Goal: Communication & Community: Answer question/provide support

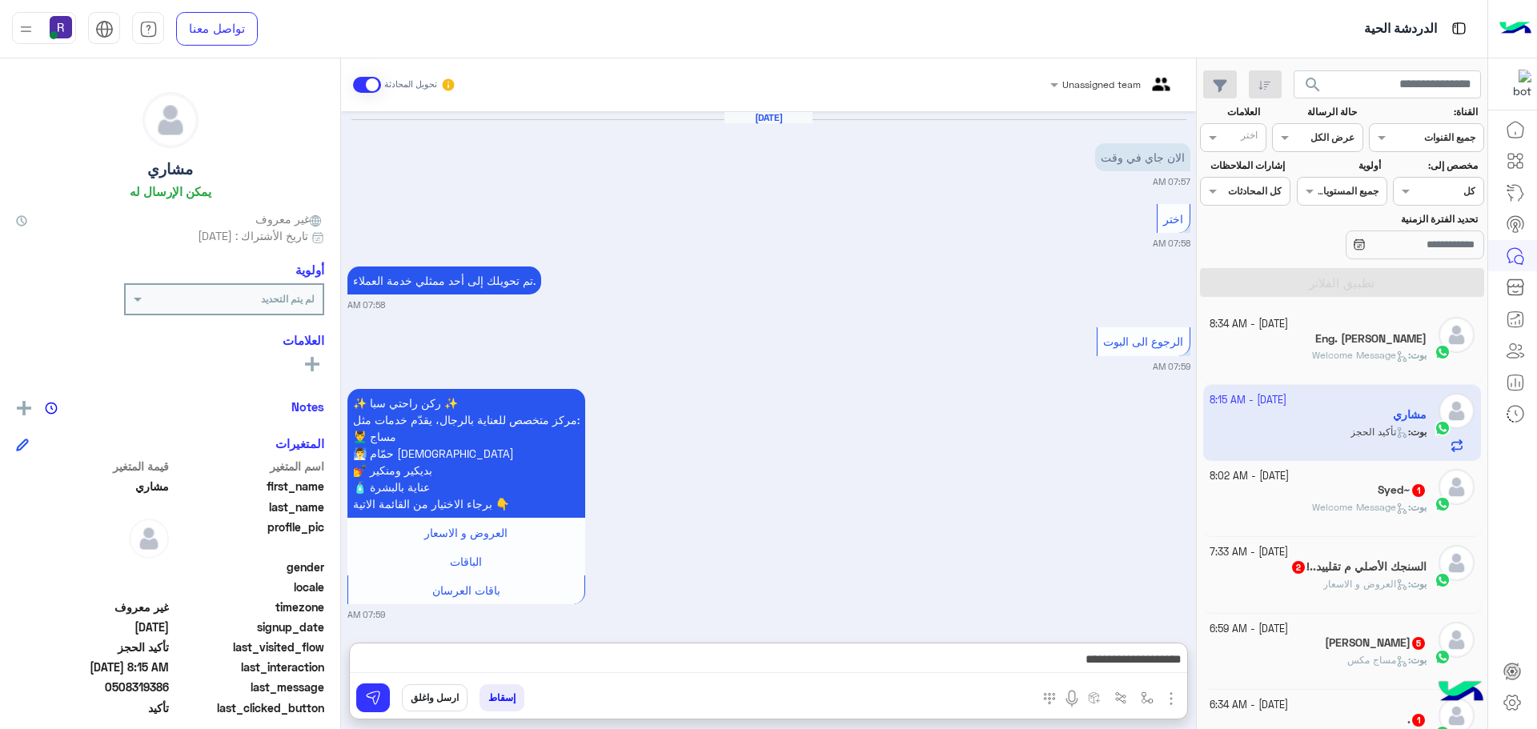
scroll to position [604, 0]
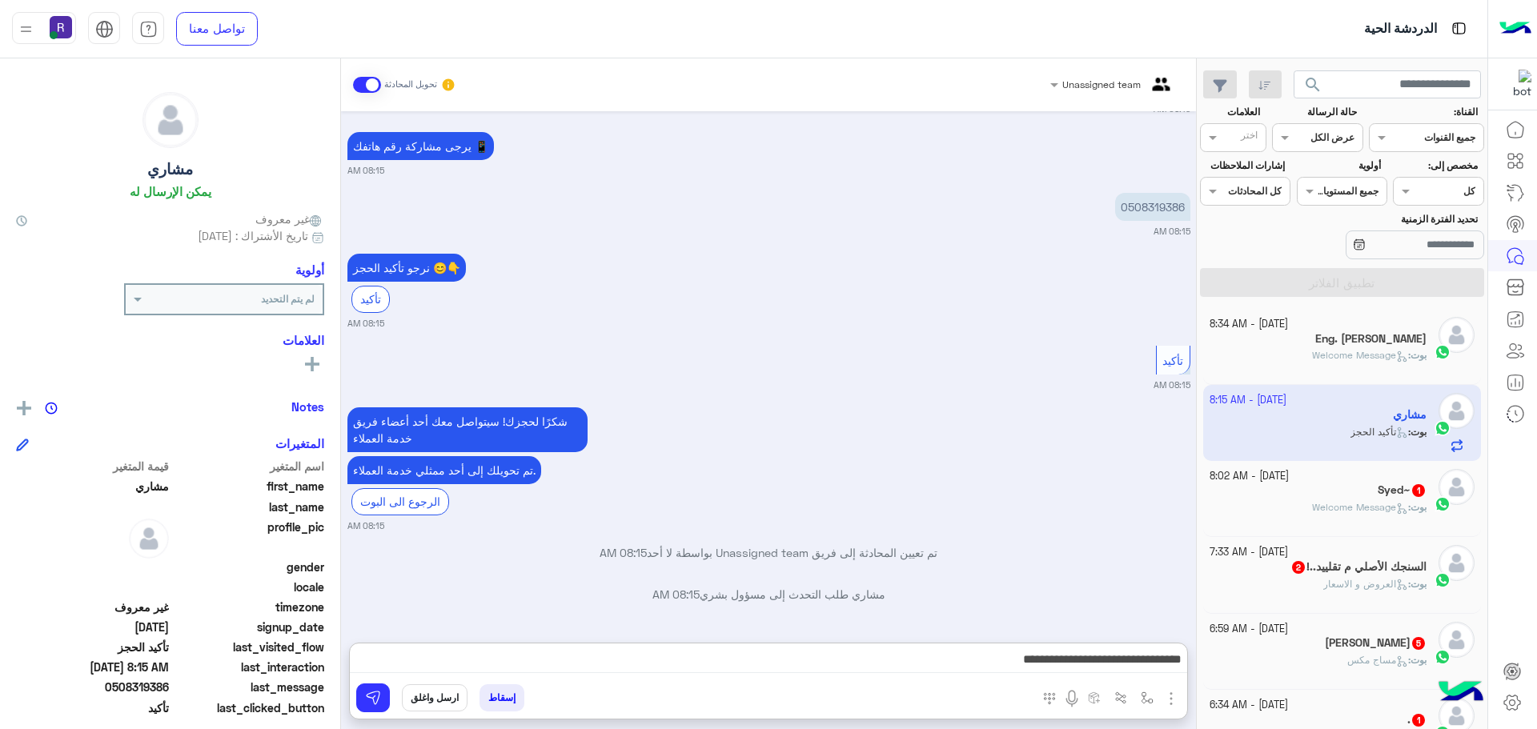
type textarea "**********"
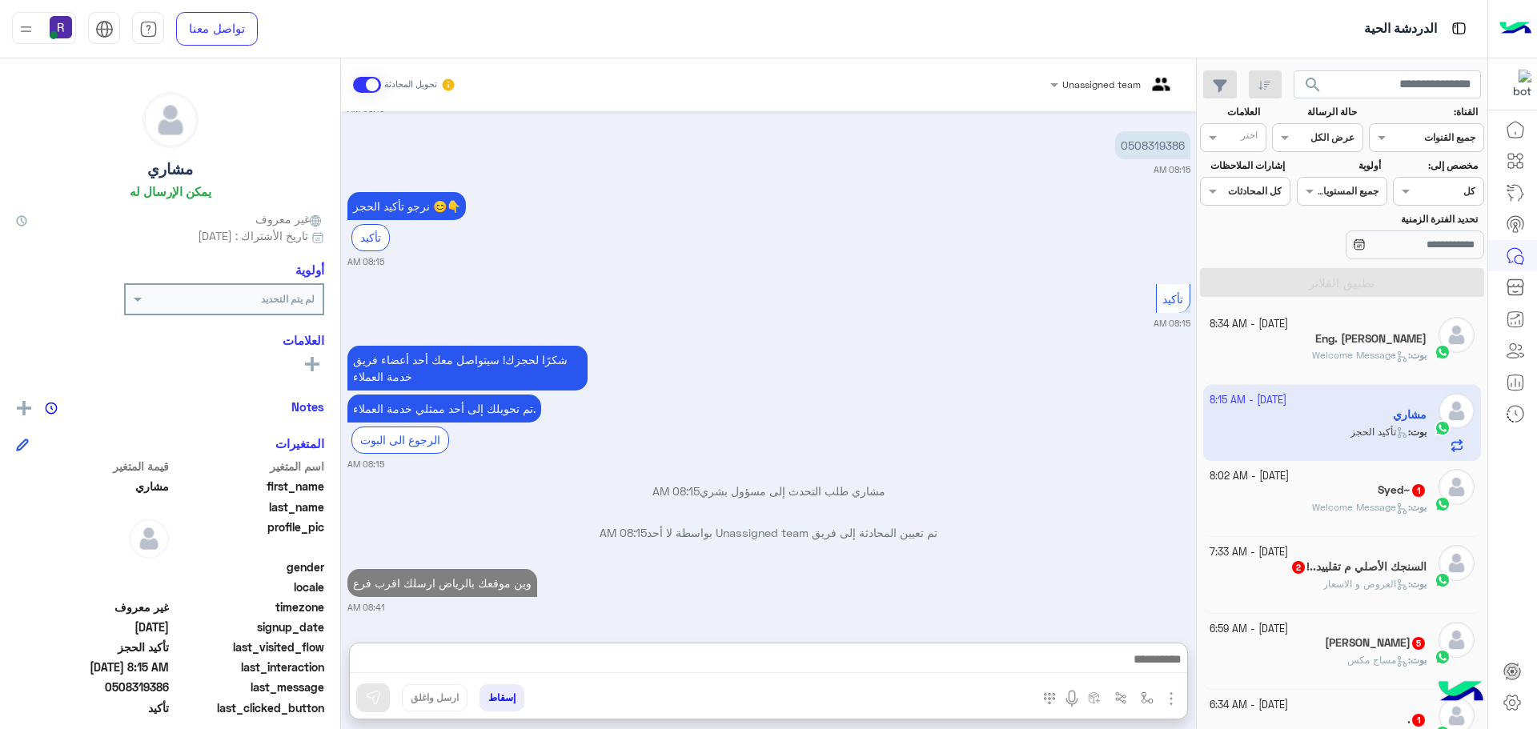
scroll to position [1478, 0]
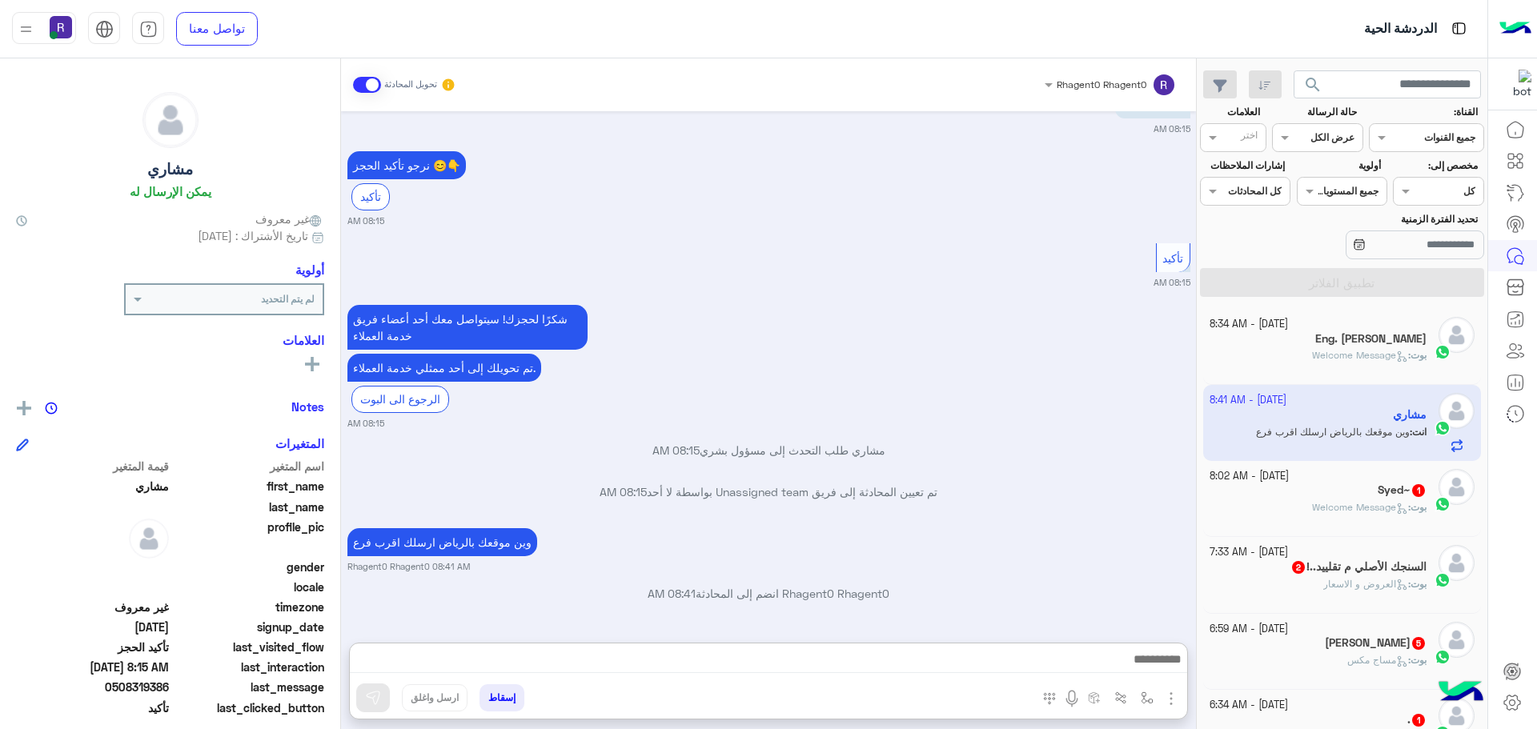
click at [1356, 497] on div "[PERSON_NAME]~ 1" at bounding box center [1318, 491] width 218 height 17
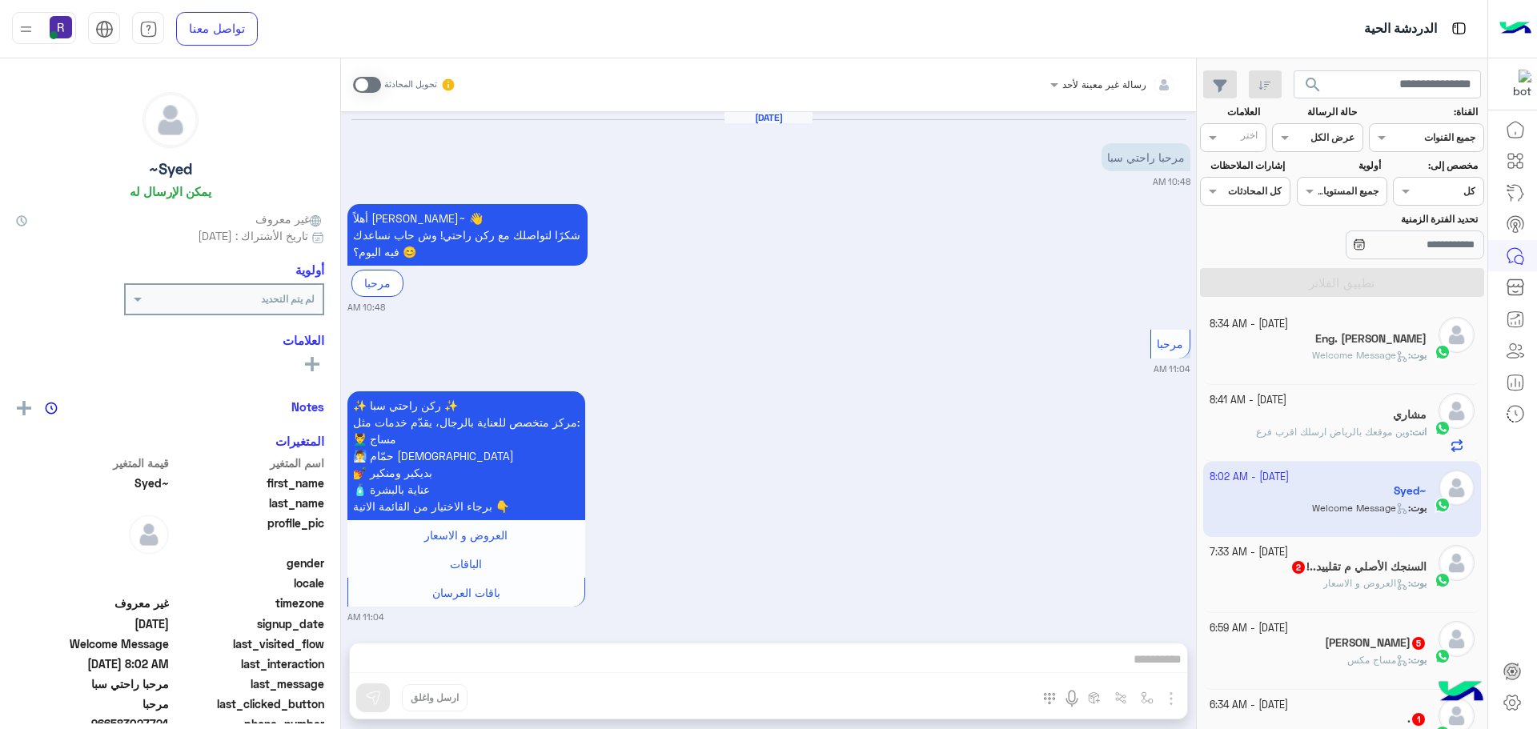
scroll to position [411, 0]
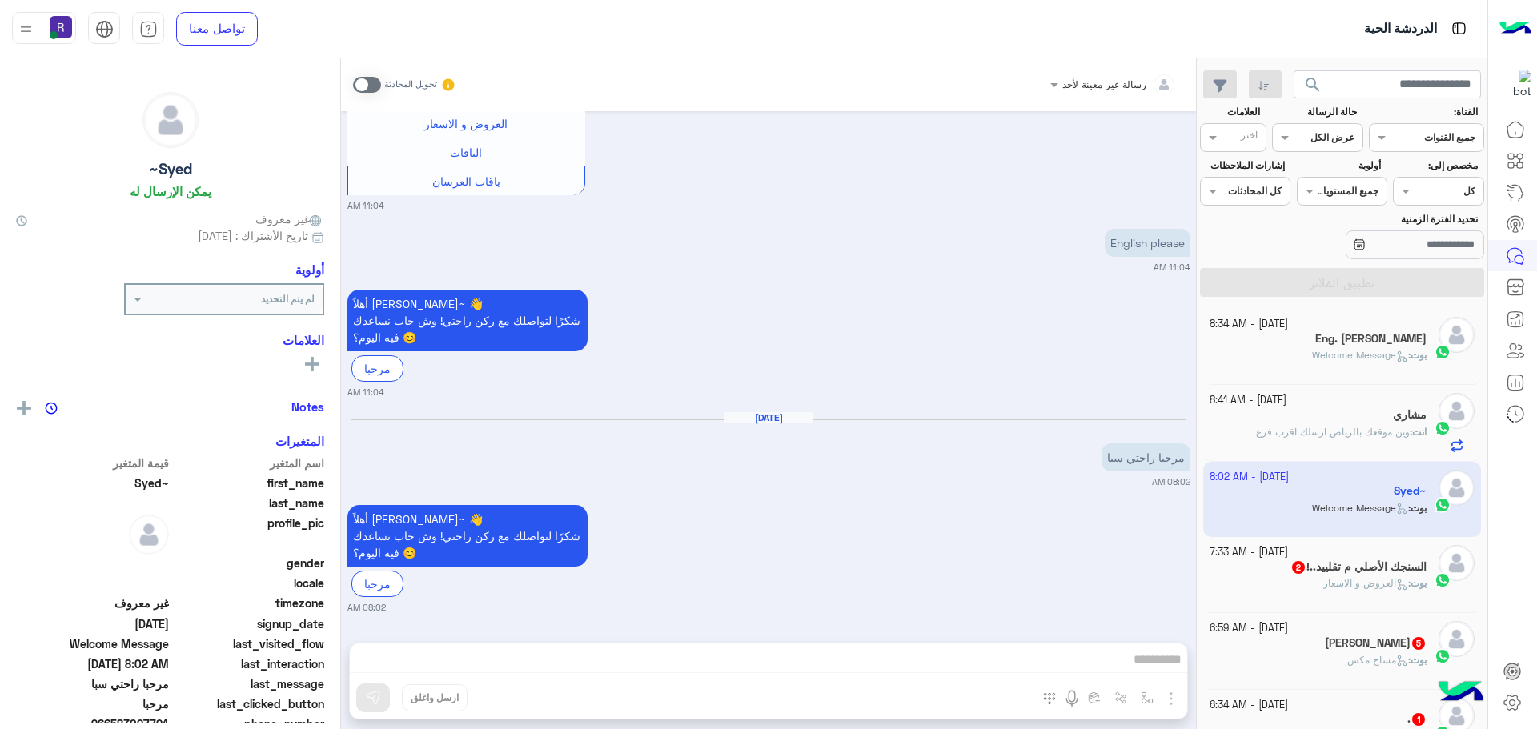
click at [1333, 567] on h5 "السنجك الأصلي م تقلييد..! 2" at bounding box center [1358, 567] width 136 height 14
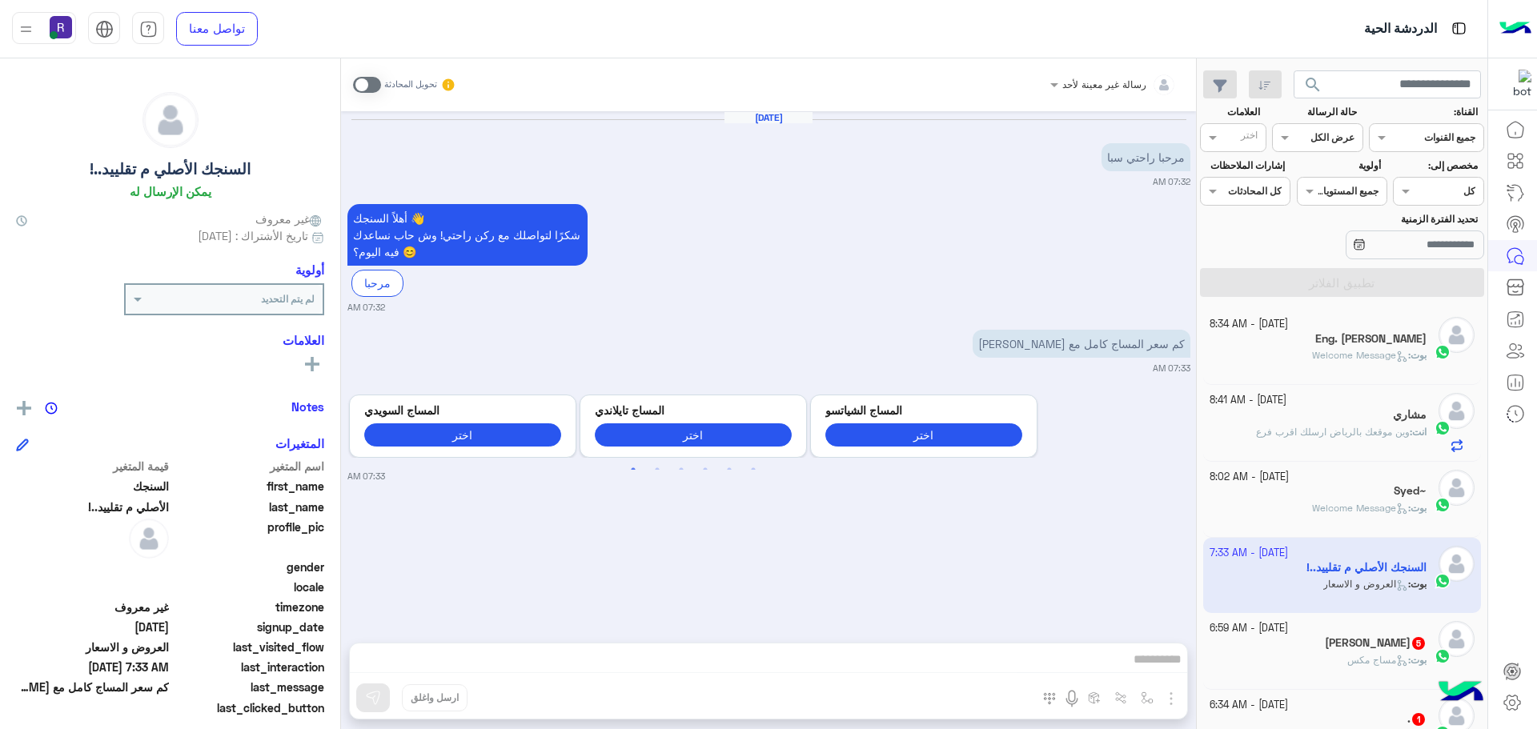
click at [1360, 636] on div "[PERSON_NAME] 5" at bounding box center [1318, 644] width 218 height 17
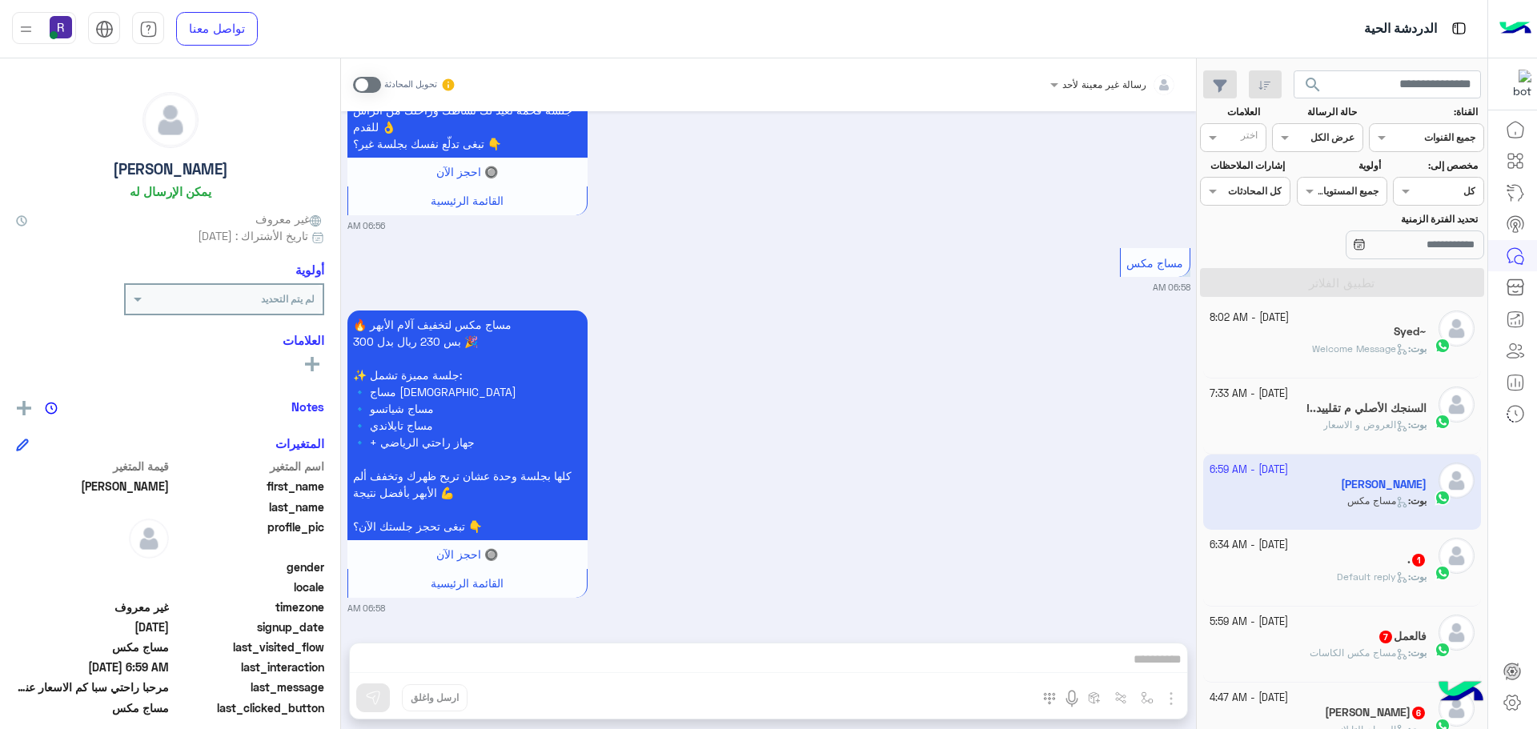
scroll to position [160, 0]
click at [1347, 569] on p "[PERSON_NAME] : Default reply" at bounding box center [1382, 576] width 90 height 14
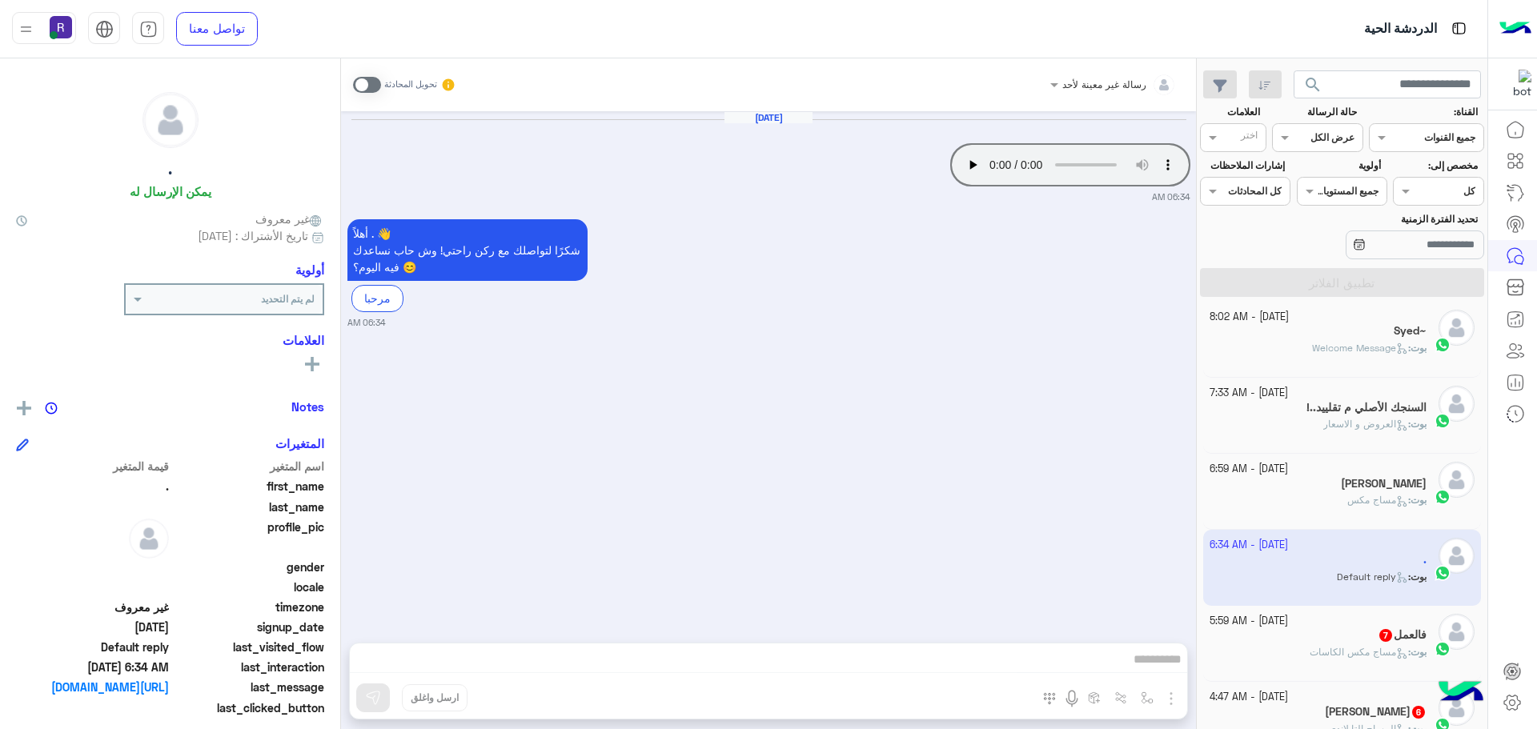
click at [1345, 635] on div "فالعمل 7" at bounding box center [1318, 636] width 218 height 17
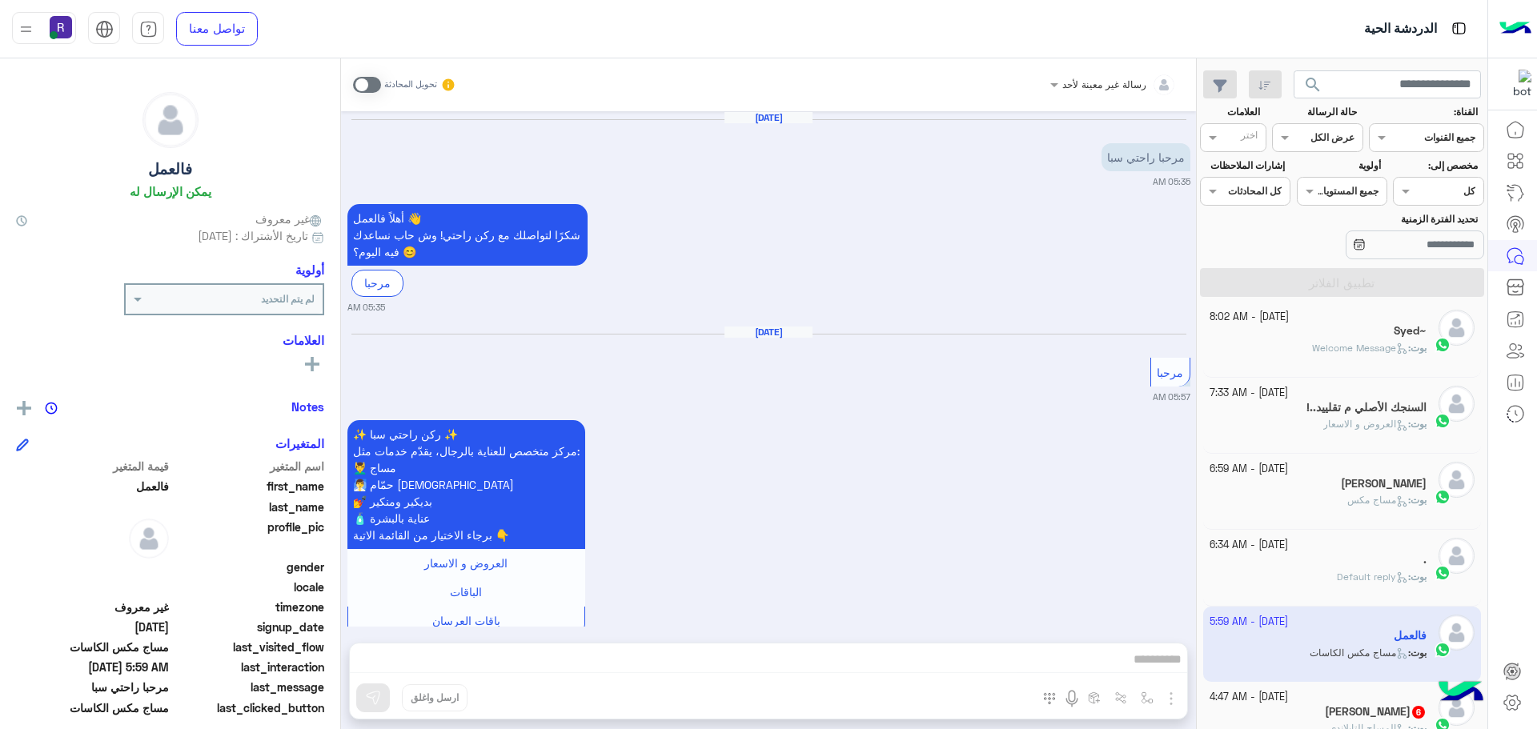
scroll to position [1923, 0]
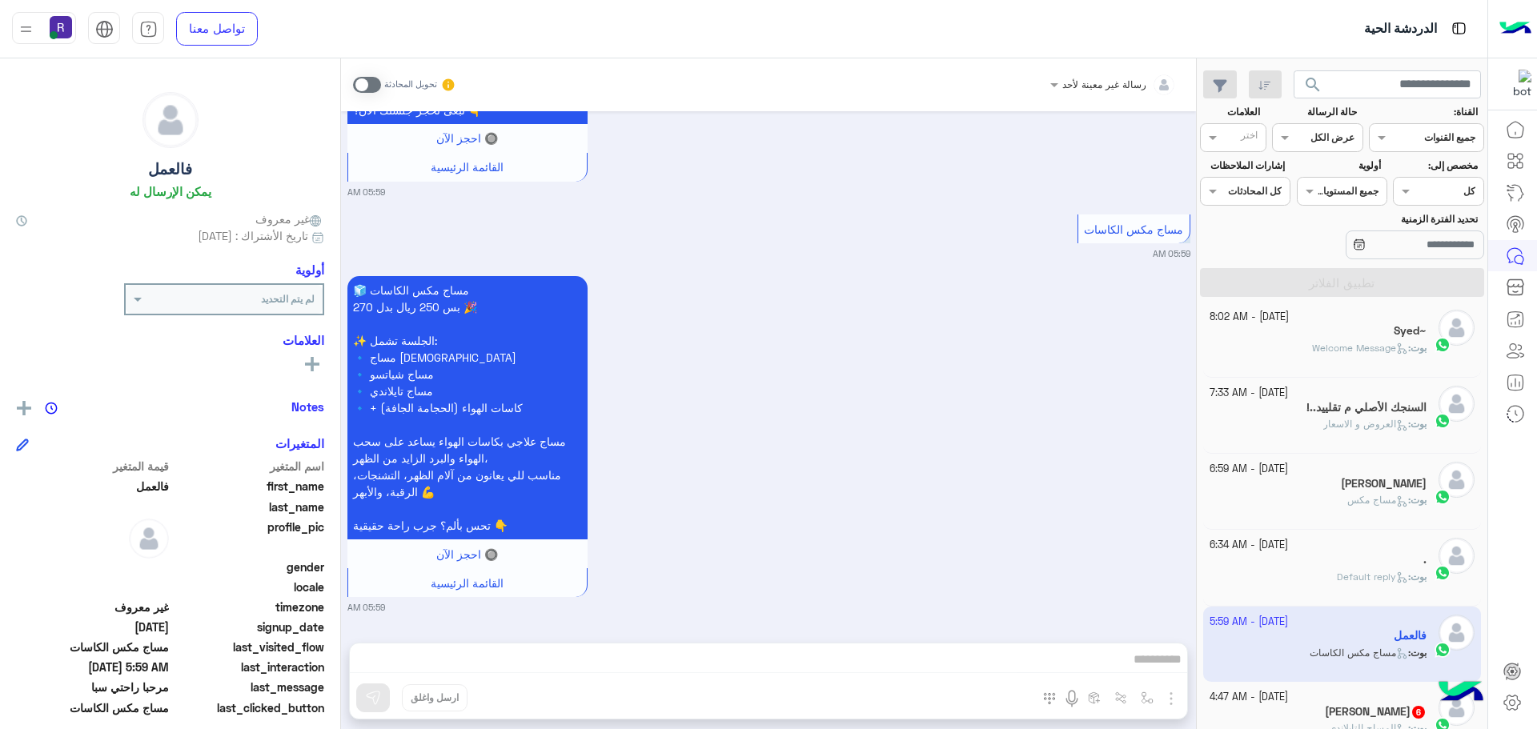
click at [1350, 700] on div "[DATE] - 4:47 AM" at bounding box center [1318, 697] width 218 height 15
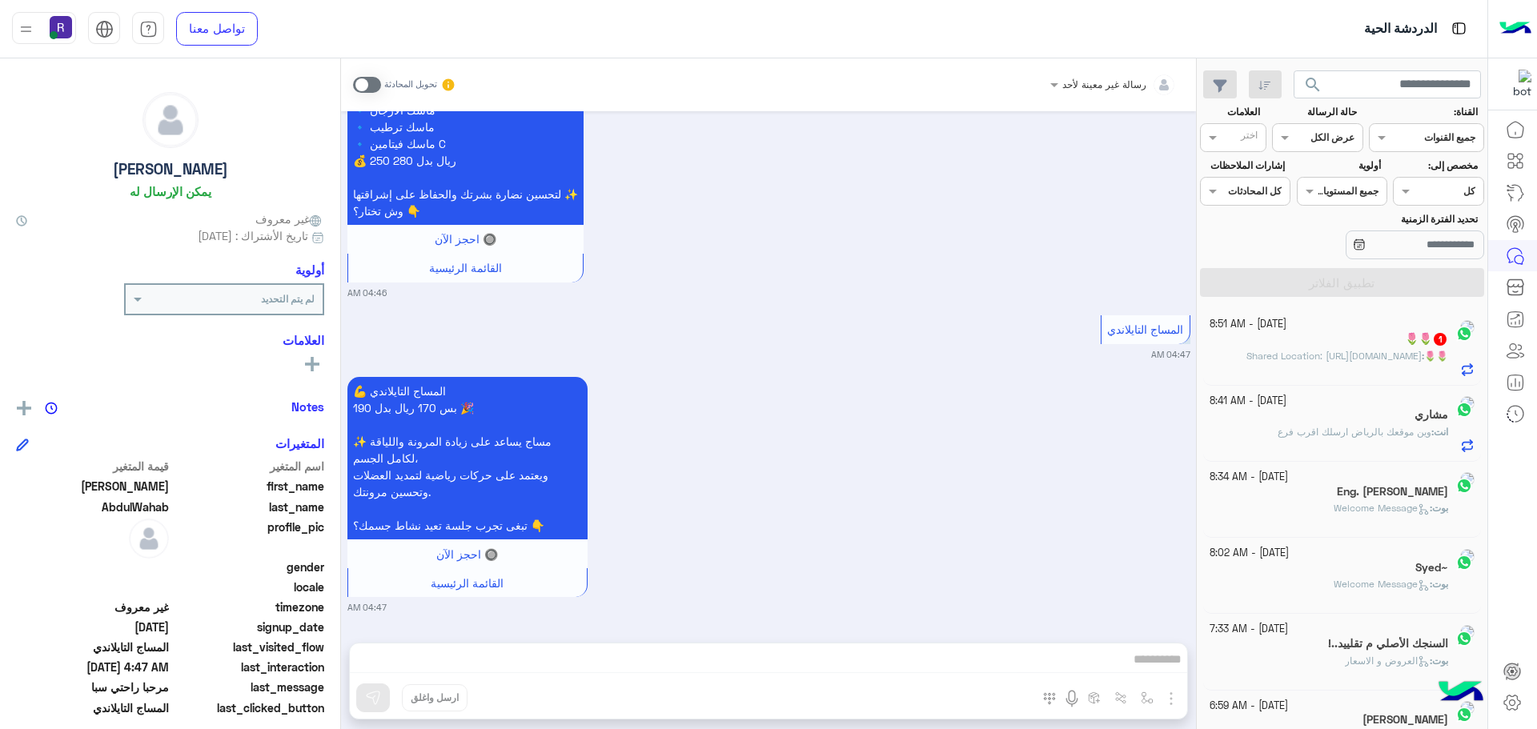
click at [1305, 336] on div "🌷🌷 1" at bounding box center [1328, 340] width 239 height 17
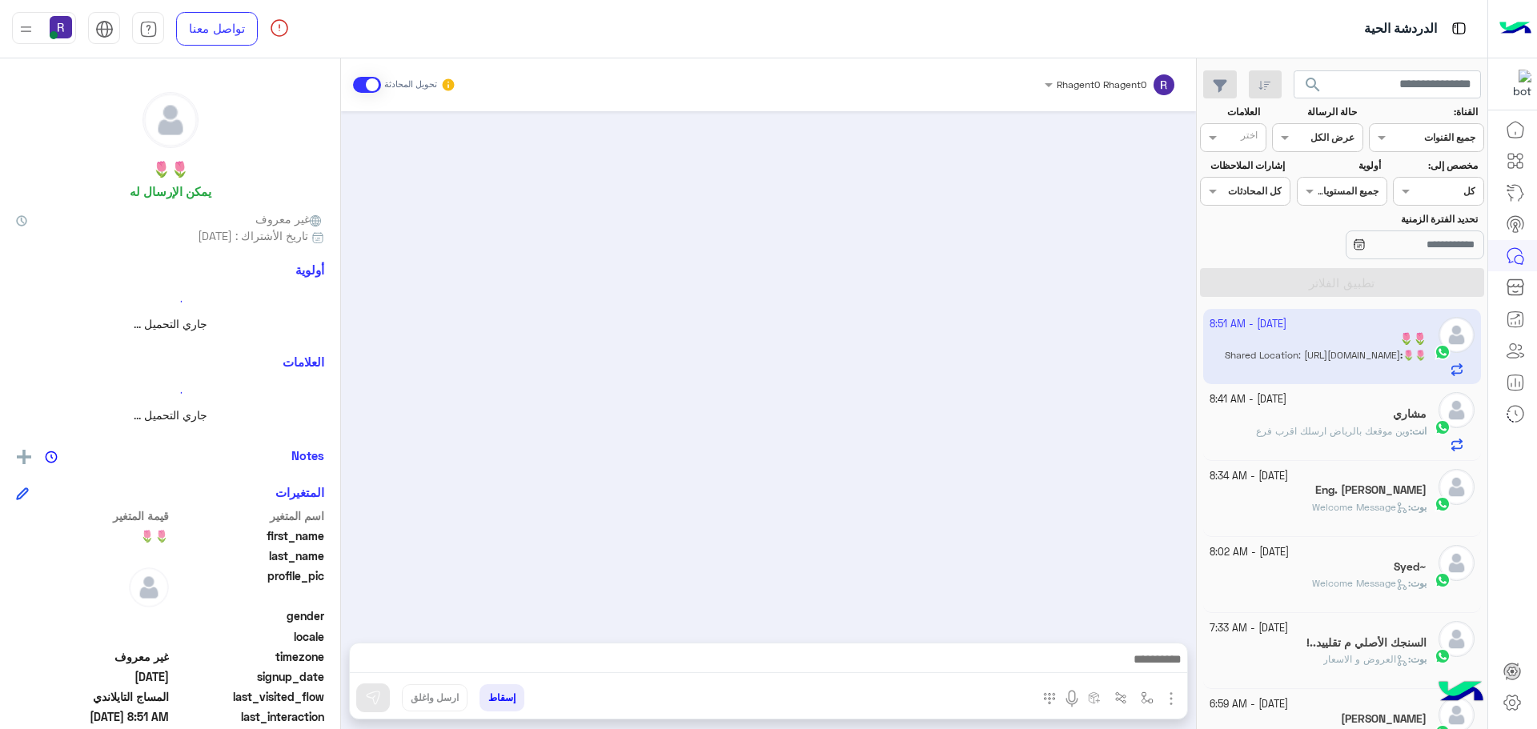
click at [1373, 424] on p "انت : وين موقعك بالرياض ارسلك اقرب فرع" at bounding box center [1341, 431] width 170 height 14
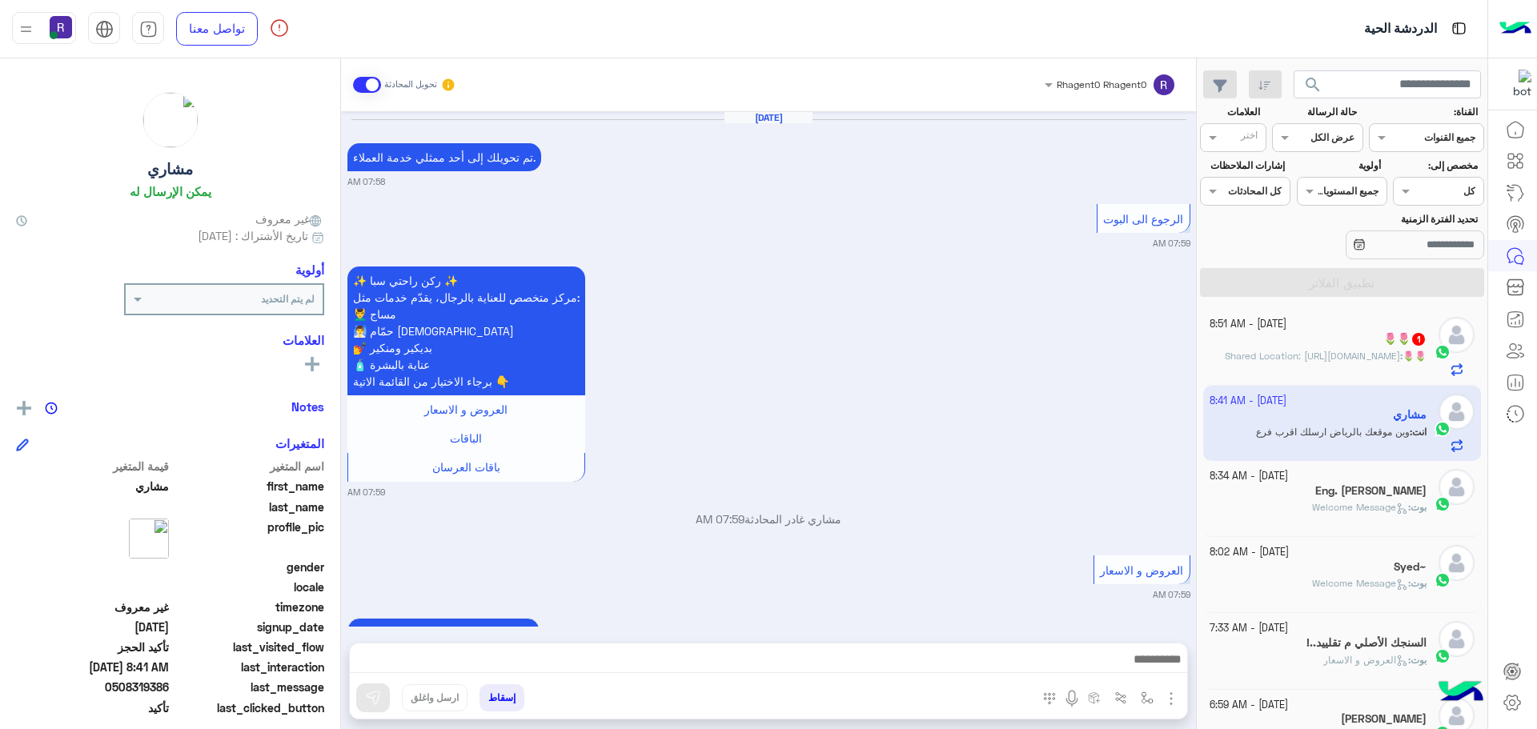
scroll to position [1283, 0]
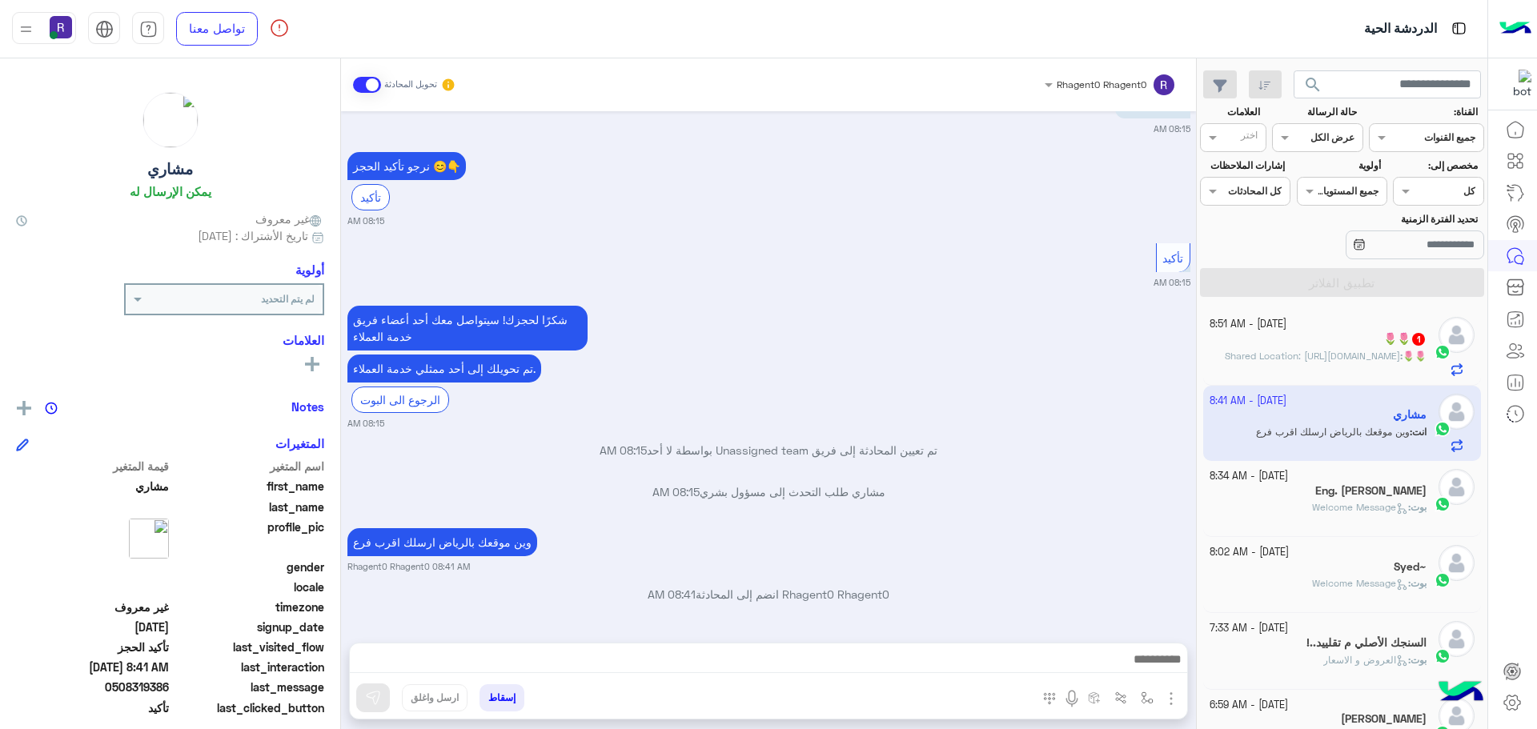
click at [1362, 362] on span "Shared Location: [URL][DOMAIN_NAME]" at bounding box center [1312, 356] width 175 height 12
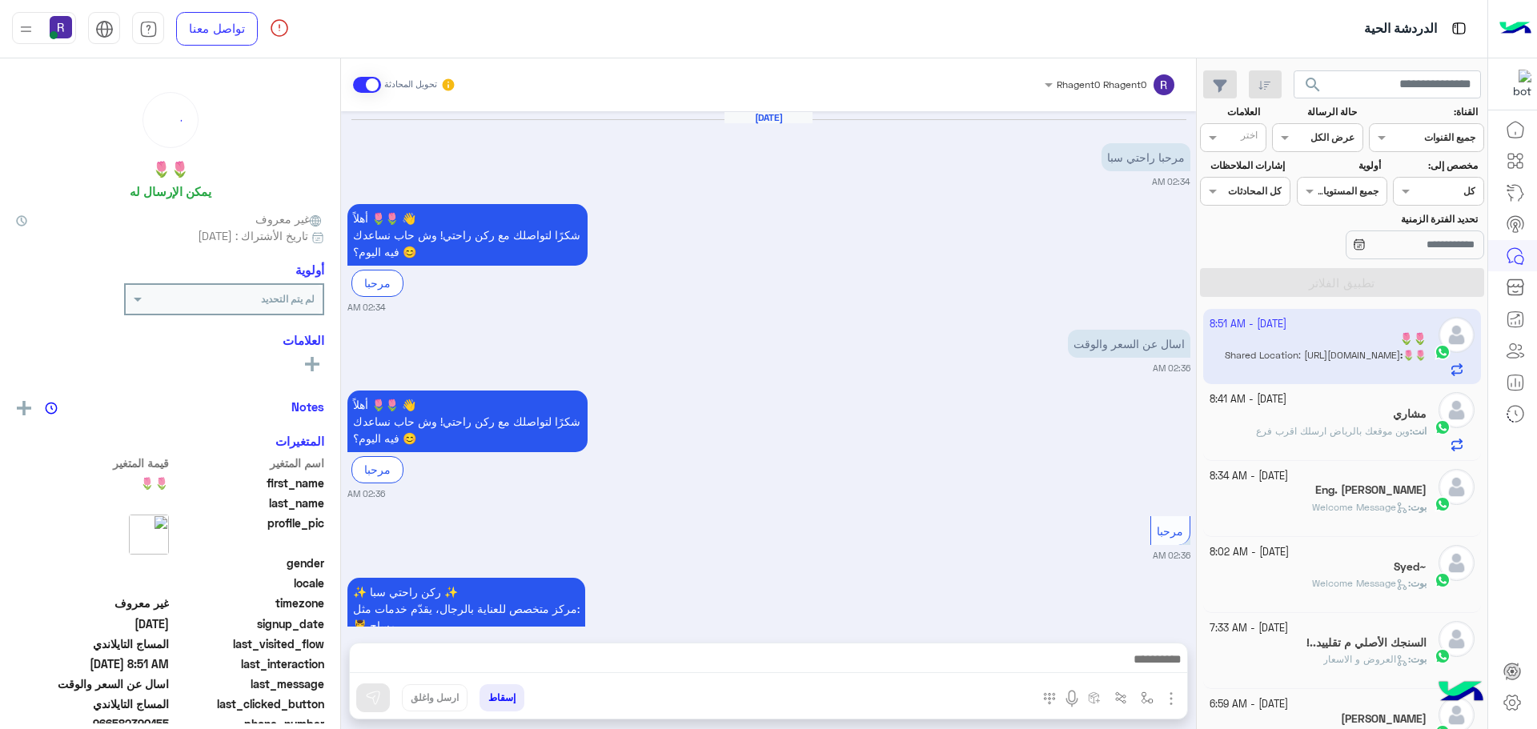
scroll to position [1378, 0]
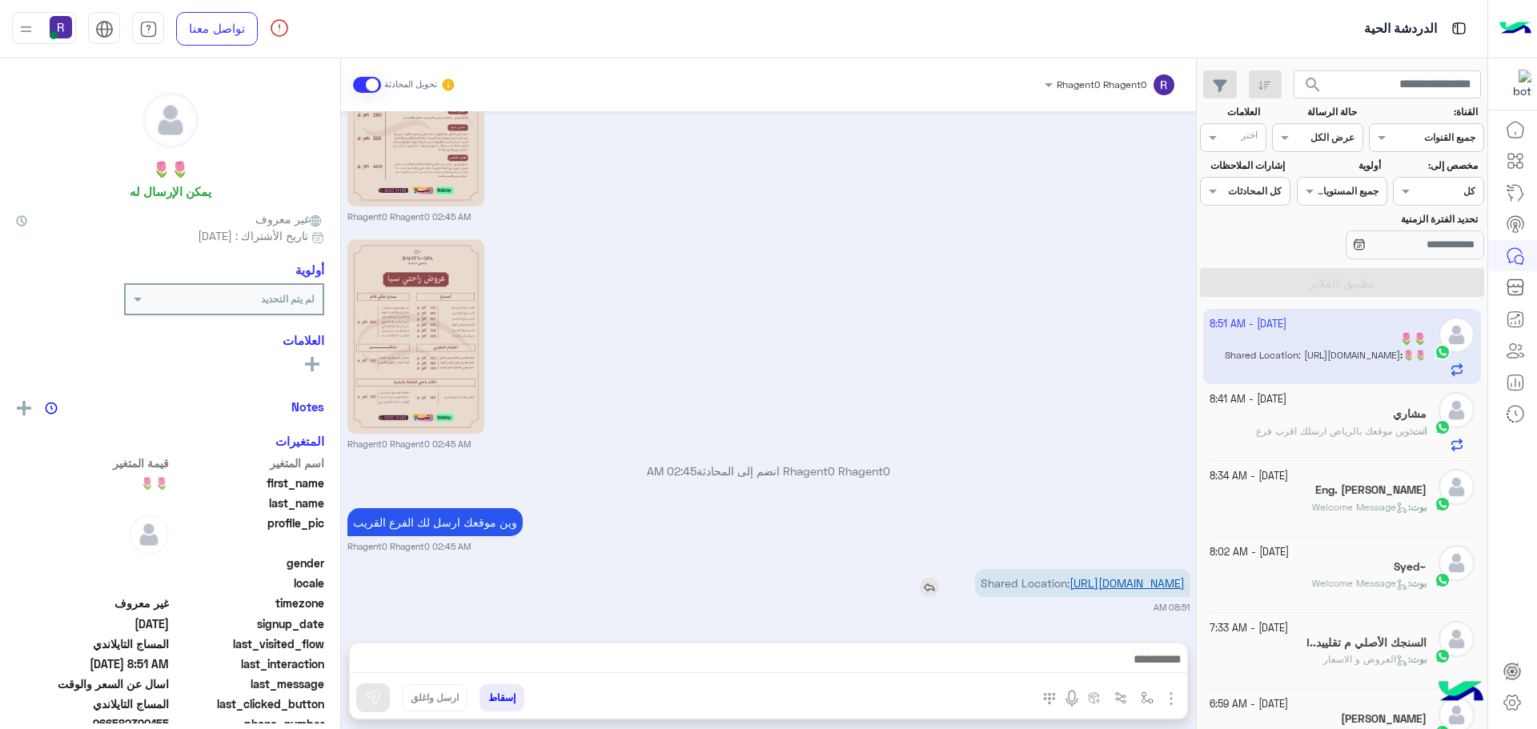
click at [1081, 576] on link "[URL][DOMAIN_NAME]" at bounding box center [1126, 583] width 115 height 14
click at [1149, 703] on img "button" at bounding box center [1147, 698] width 13 height 13
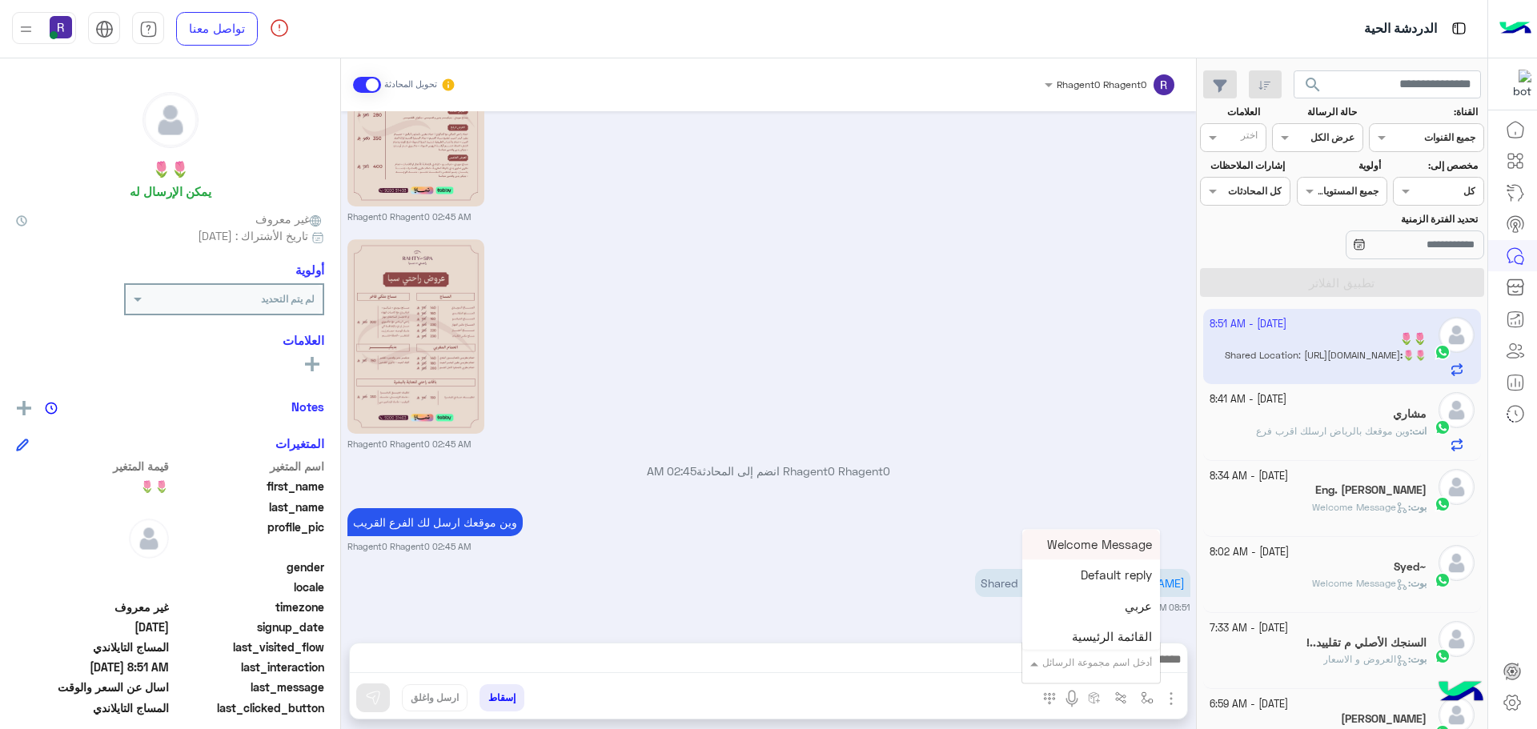
click at [1121, 659] on input "text" at bounding box center [1111, 660] width 81 height 14
type input "***"
click at [1132, 640] on div "لبن" at bounding box center [1100, 634] width 118 height 31
type textarea "***"
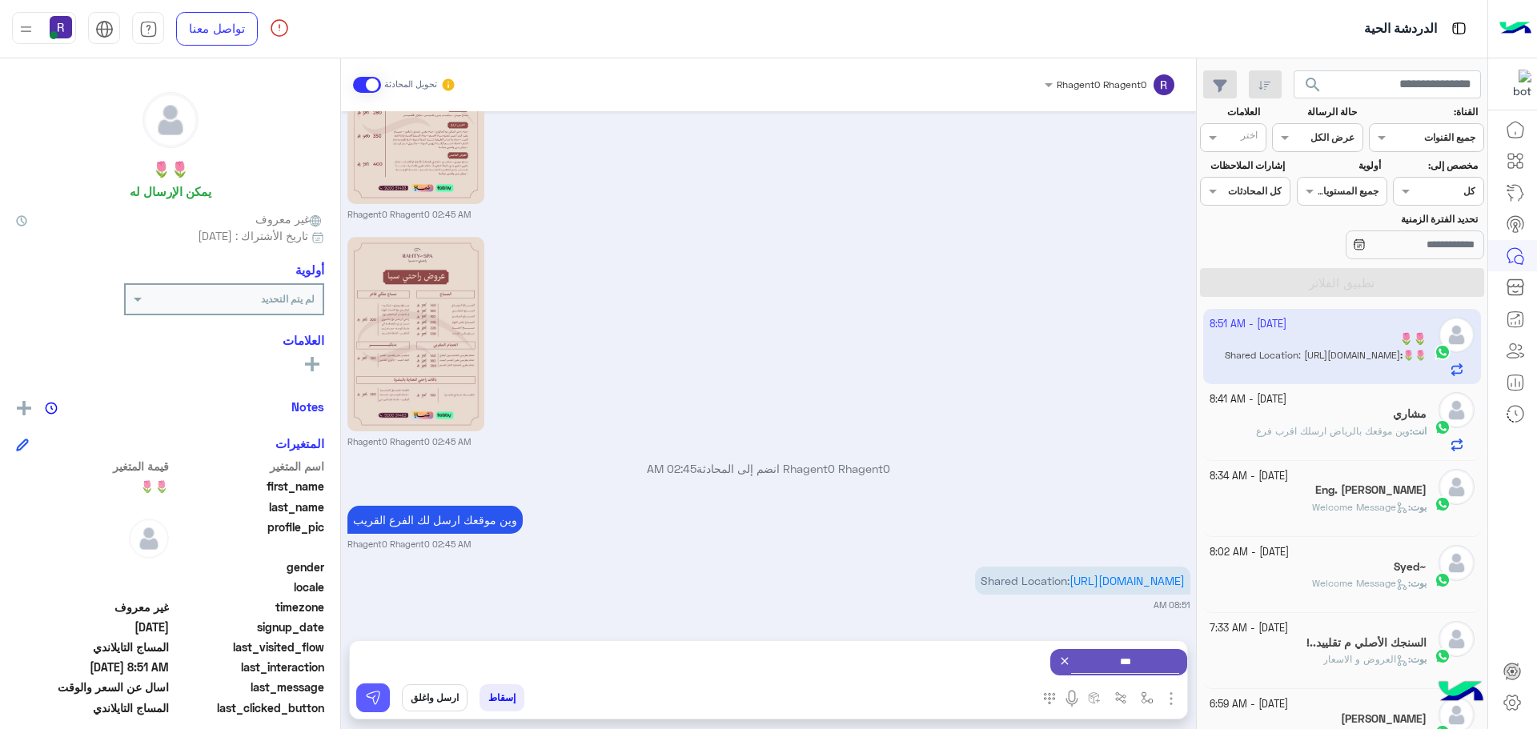
click at [378, 704] on img at bounding box center [373, 698] width 16 height 16
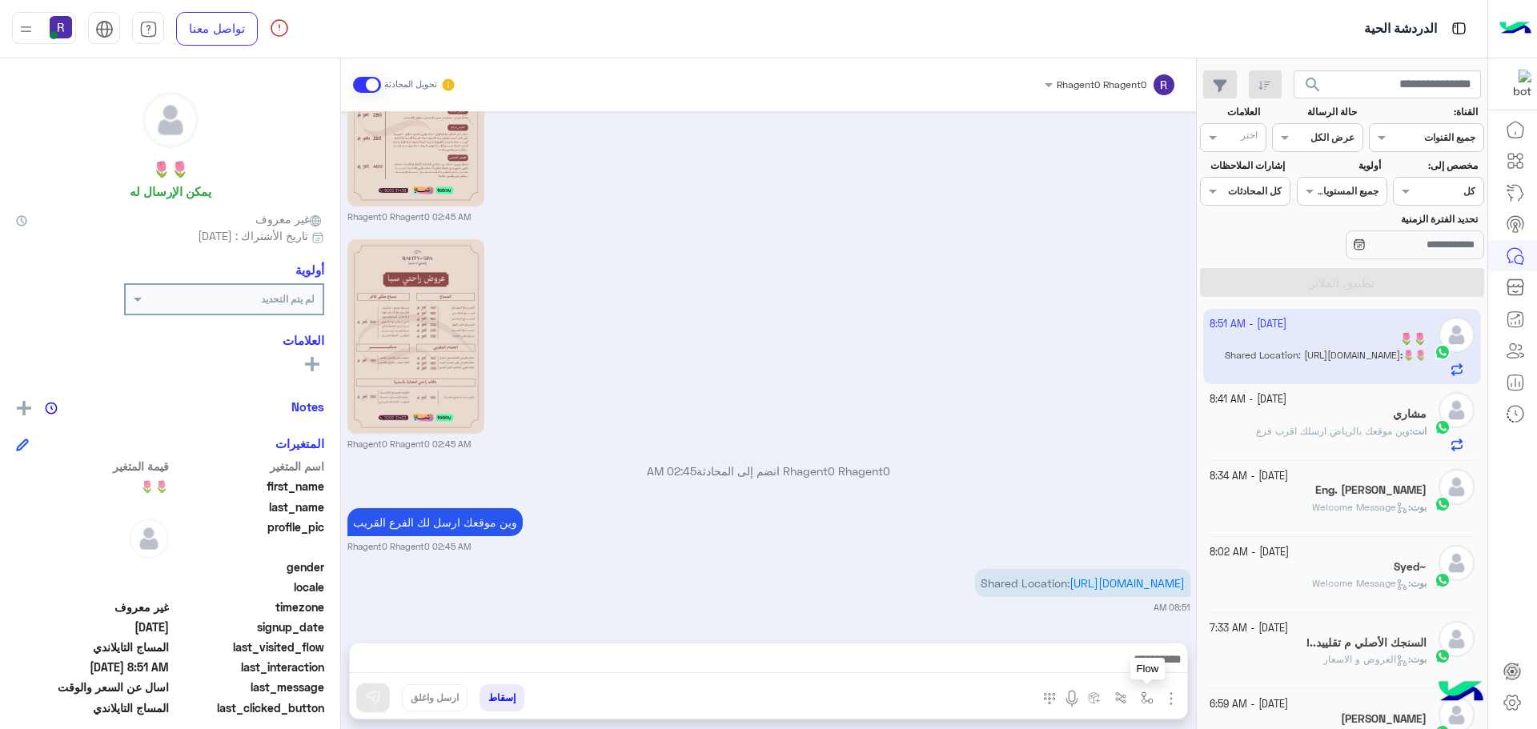
click at [1149, 701] on img "button" at bounding box center [1147, 698] width 13 height 13
click at [1122, 670] on div "أدخل اسم مجموعة الرسائل" at bounding box center [1097, 663] width 110 height 14
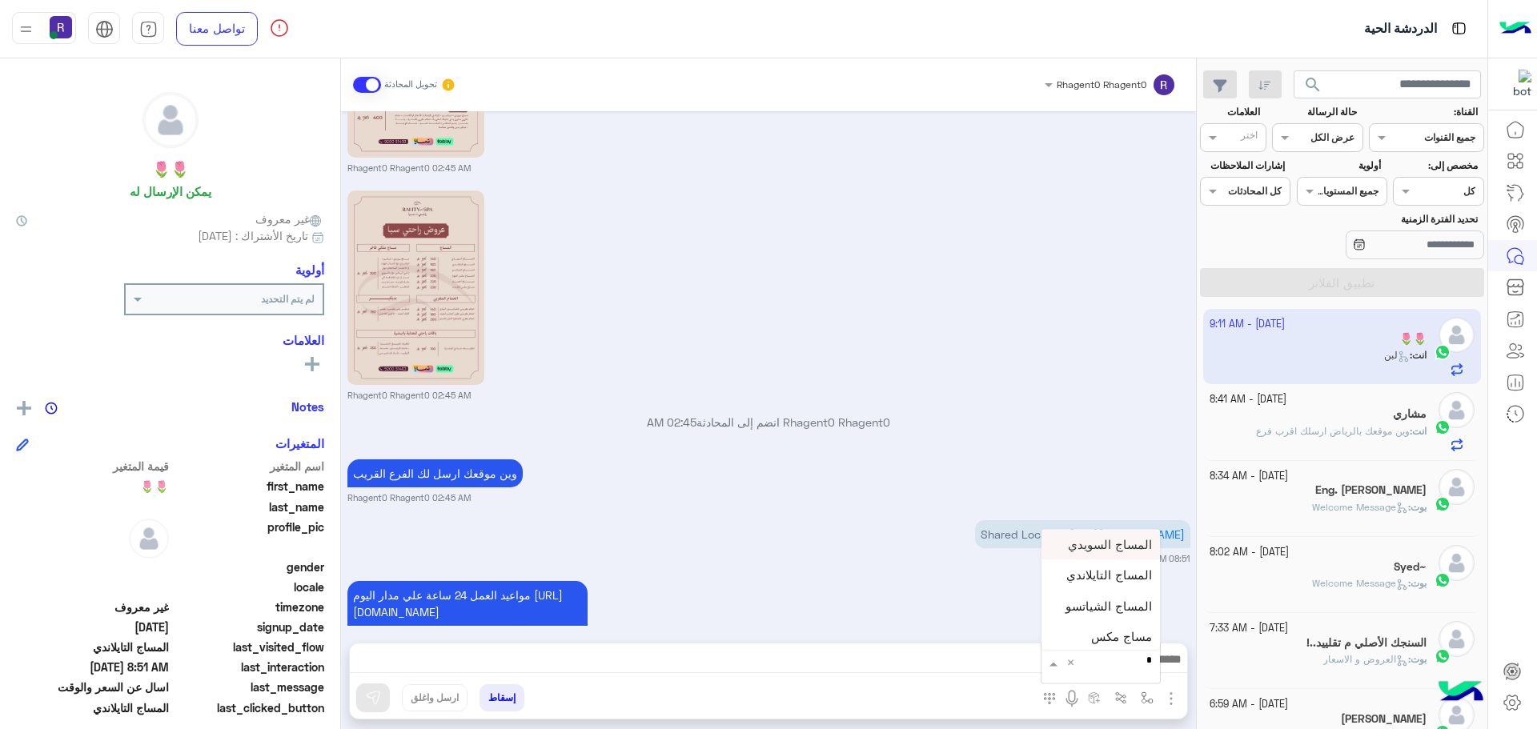
scroll to position [1530, 0]
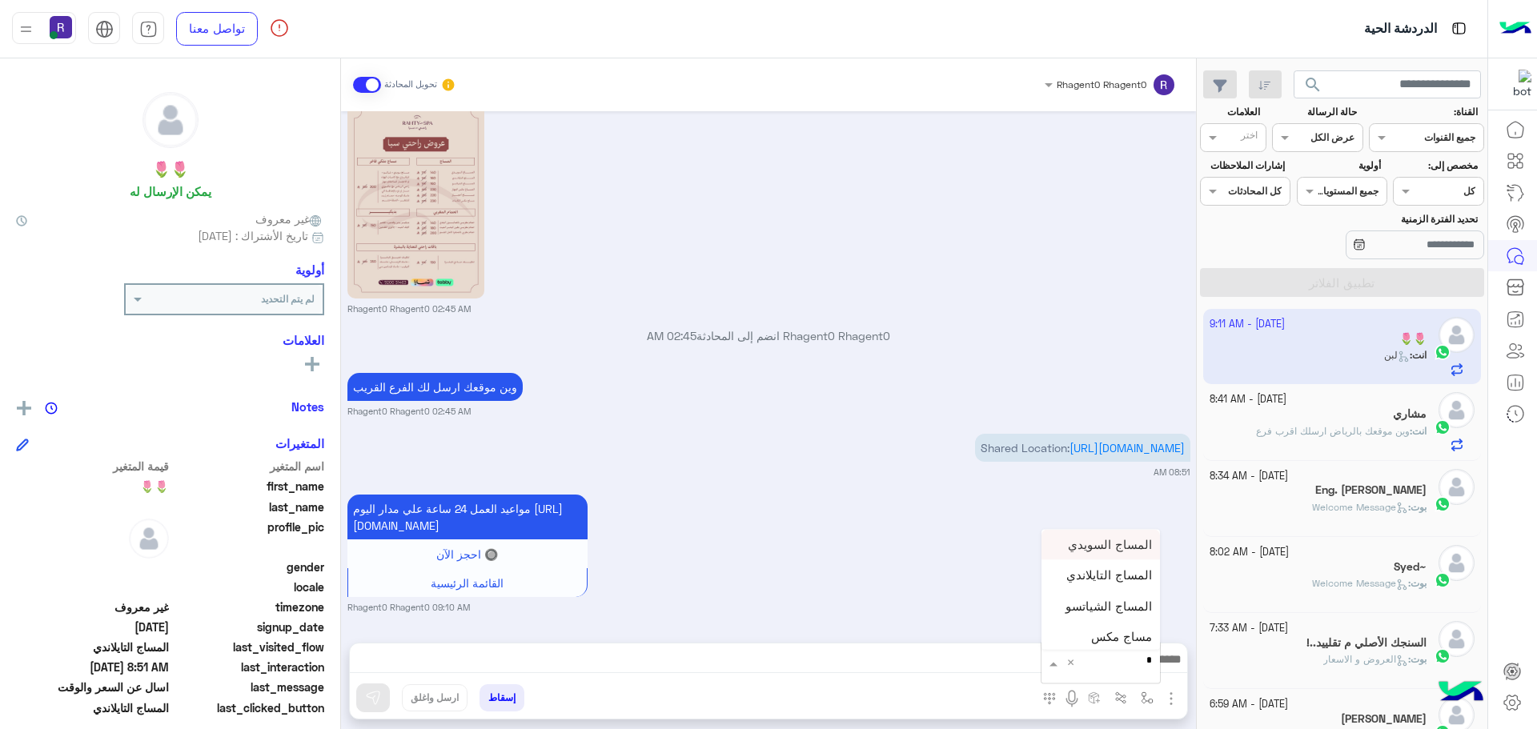
type input "**"
click at [1101, 628] on div "الجنادرية" at bounding box center [1100, 634] width 118 height 31
type textarea "*********"
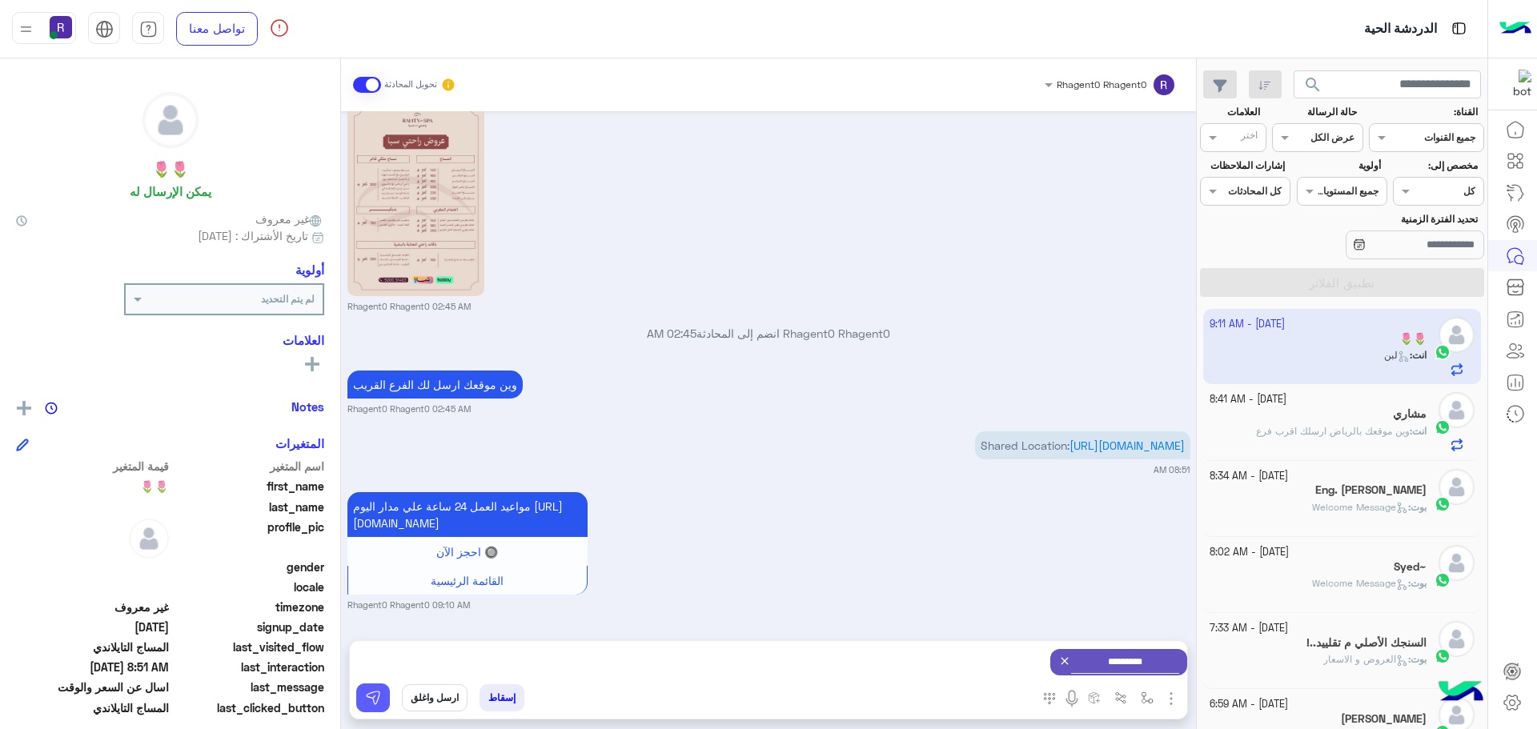
click at [372, 690] on img at bounding box center [373, 698] width 16 height 16
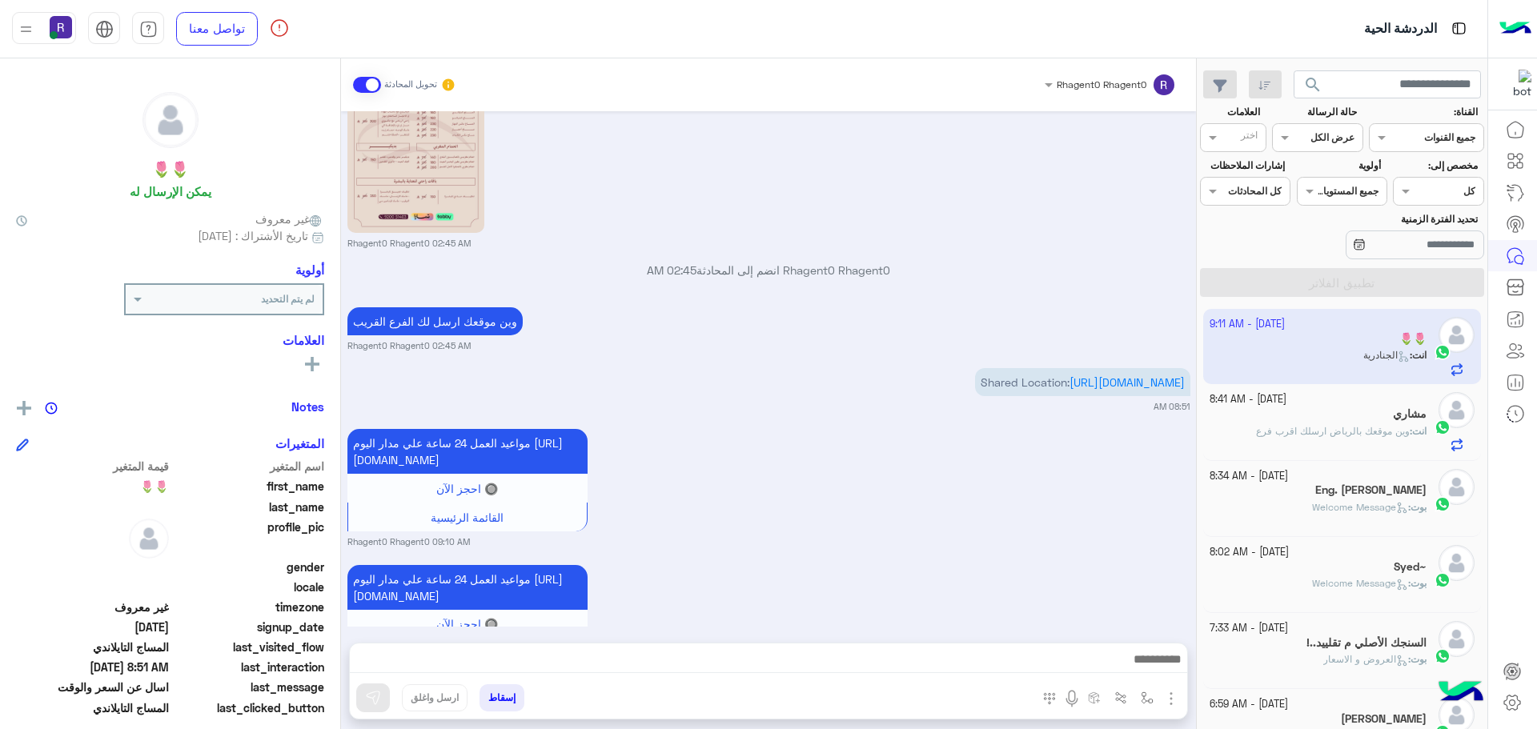
scroll to position [1683, 0]
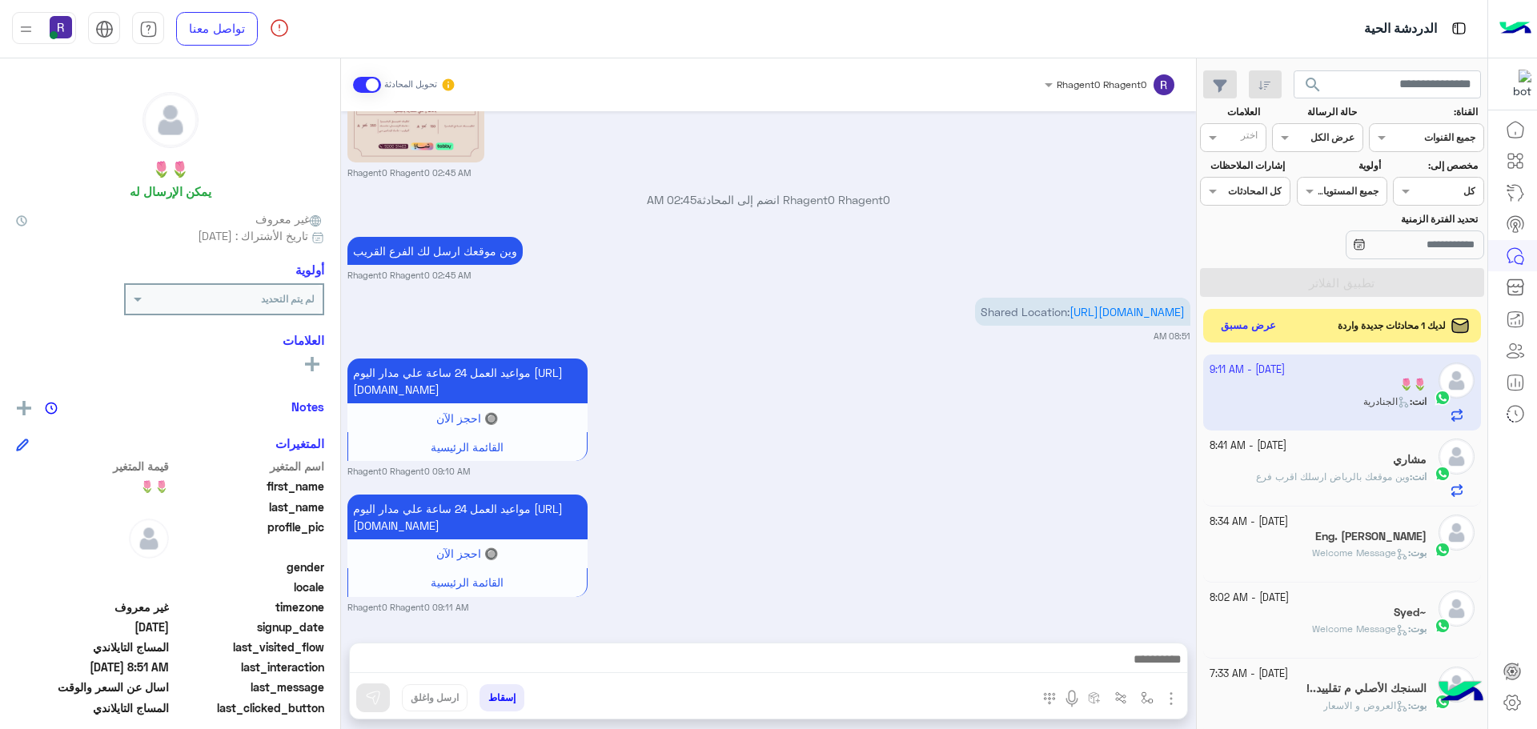
click at [1233, 323] on button "عرض مسبق" at bounding box center [1248, 326] width 67 height 22
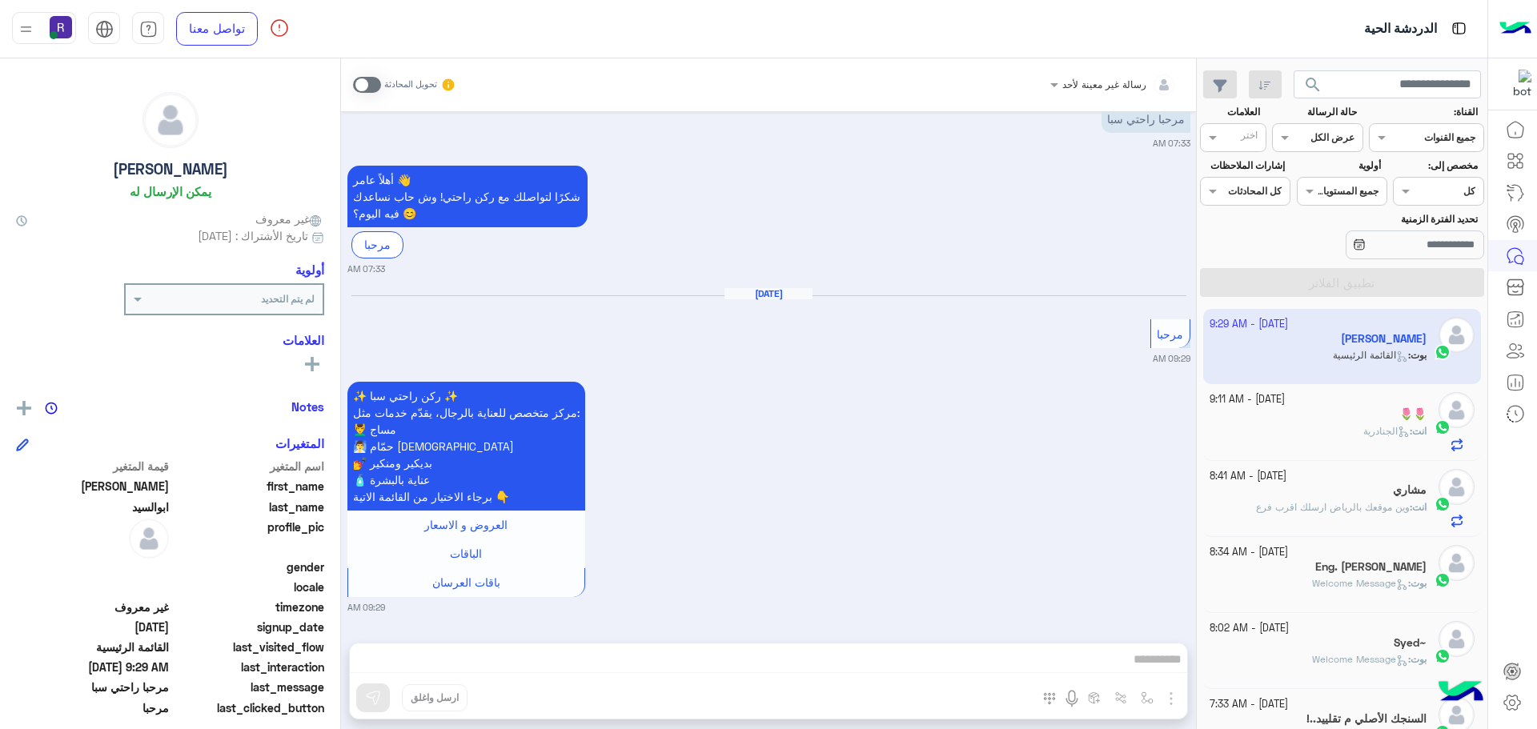
scroll to position [38, 0]
click at [1302, 431] on div "انت : الجنادرية" at bounding box center [1318, 438] width 218 height 28
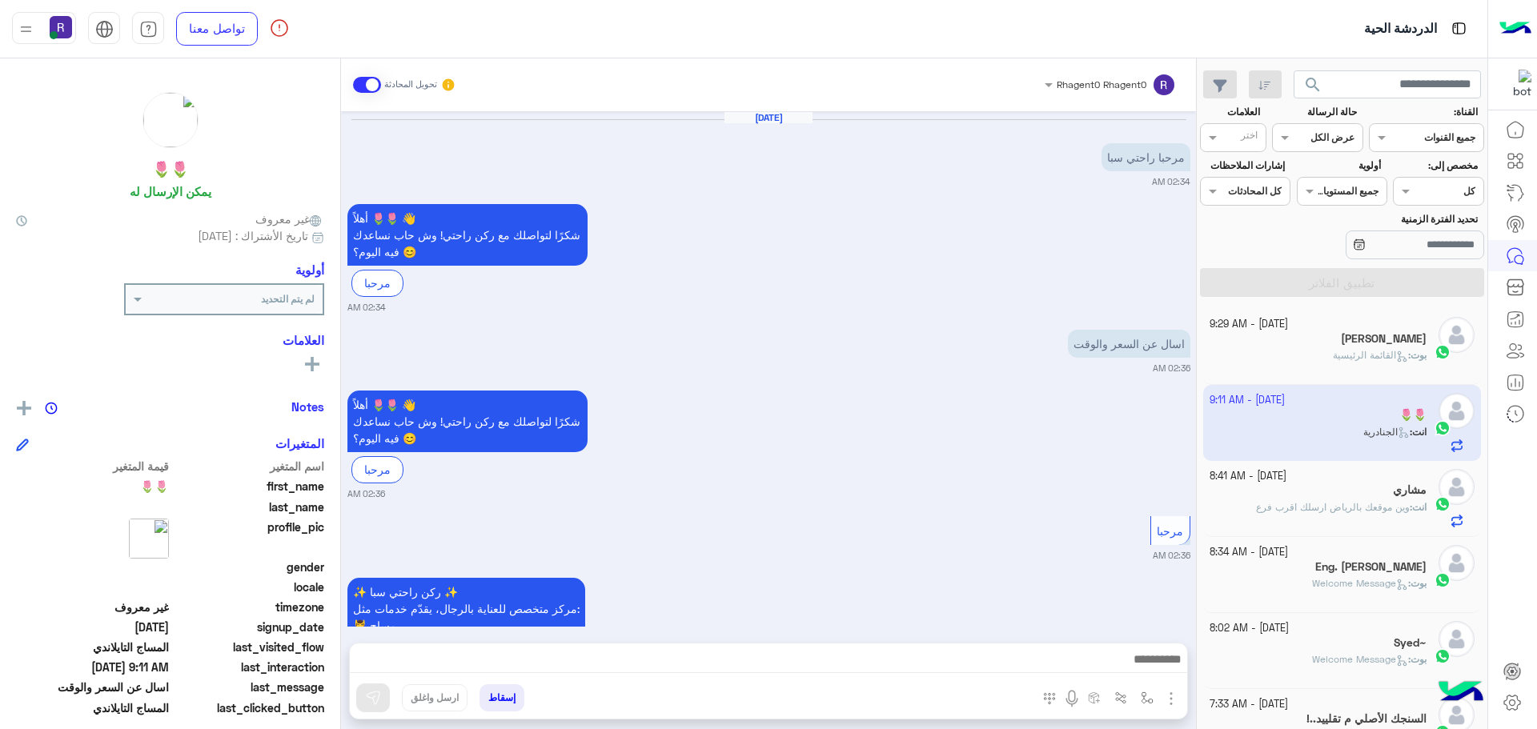
scroll to position [1683, 0]
